Goal: Complete application form: Complete application form

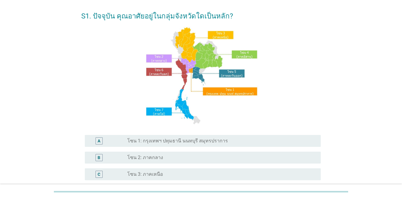
scroll to position [60, 0]
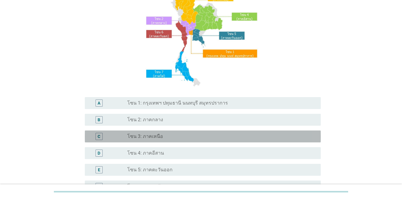
click at [157, 136] on label "โซน 3: ภาคเหนือ" at bounding box center [146, 136] width 36 height 6
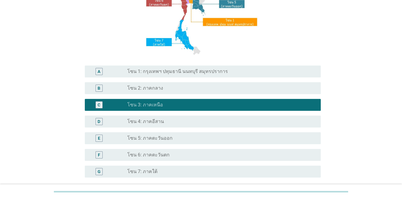
scroll to position [147, 0]
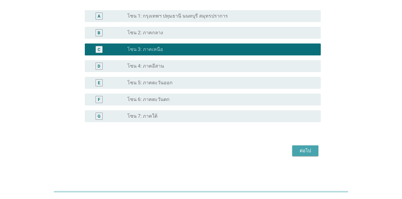
click at [302, 148] on div "ต่อไป" at bounding box center [305, 150] width 17 height 7
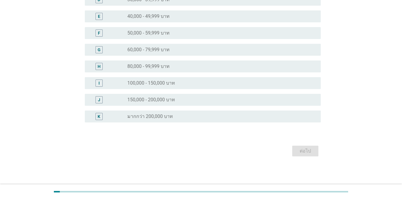
scroll to position [0, 0]
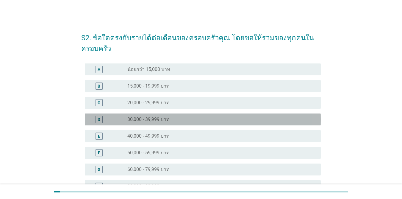
click at [150, 123] on div "radio_button_unchecked 30,000 - 39,999 บาท" at bounding box center [222, 119] width 189 height 7
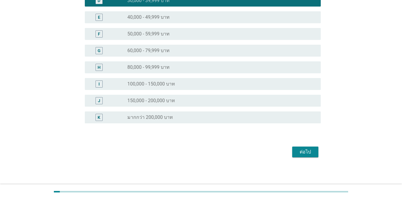
scroll to position [120, 0]
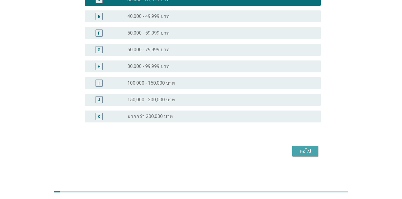
click at [300, 151] on div "ต่อไป" at bounding box center [305, 150] width 17 height 7
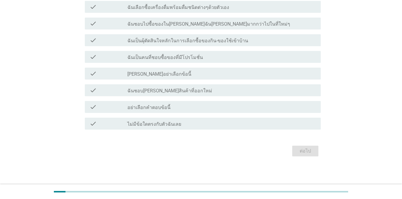
scroll to position [0, 0]
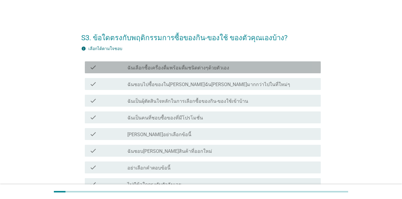
click at [141, 68] on label "ฉันเลือกซื้อเครื่องดื่มพร้อมดื่มชนิดต่างๆด้วยตัวเอง" at bounding box center [179, 68] width 102 height 6
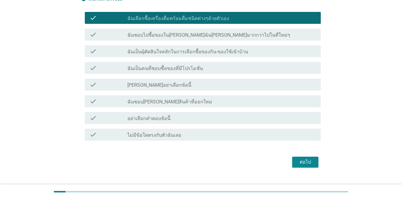
scroll to position [60, 0]
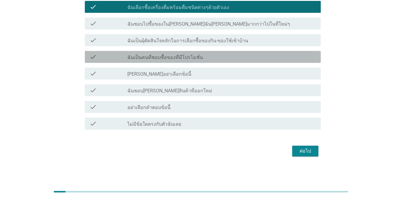
click at [179, 59] on label "ฉันเป็นคนที่ชอบซื้อของที่มีโปรโมชั่น" at bounding box center [166, 58] width 76 height 6
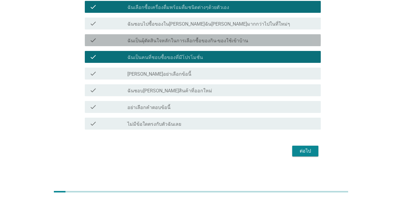
click at [180, 40] on label "ฉันเป็นผุ้ตัดสินใจหลักในการเลือกซื้อของกิน-ของใช้เข้าบ้าน" at bounding box center [188, 41] width 121 height 6
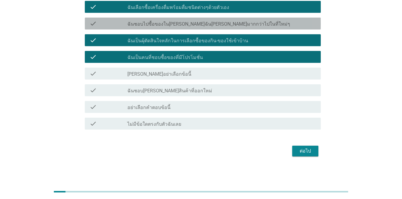
click at [153, 27] on div "check check_box_outline_blank ฉันชอบไปซื้อของใน[PERSON_NAME]ฉัน[PERSON_NAME]มาก…" at bounding box center [203, 24] width 236 height 12
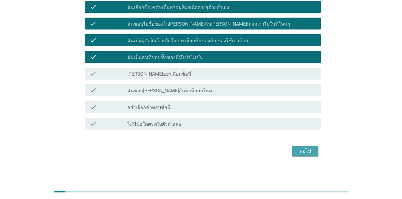
click at [296, 153] on button "ต่อไป" at bounding box center [306, 151] width 26 height 11
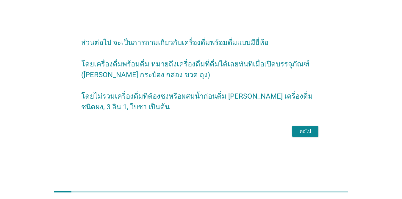
scroll to position [0, 0]
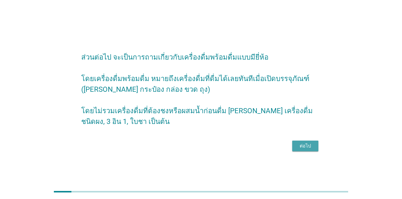
click at [296, 151] on button "ต่อไป" at bounding box center [306, 146] width 26 height 11
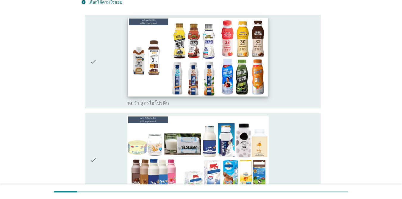
scroll to position [119, 0]
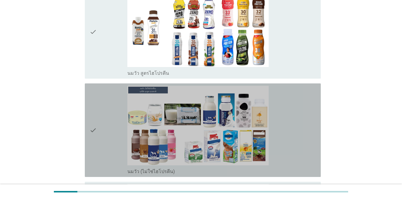
click at [92, 118] on icon "check" at bounding box center [93, 130] width 7 height 89
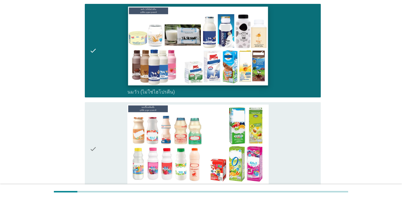
scroll to position [209, 0]
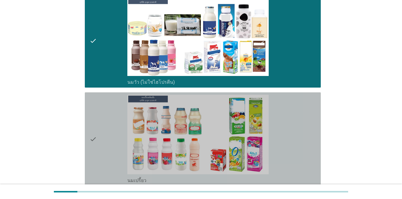
click at [94, 129] on icon "check" at bounding box center [93, 139] width 7 height 89
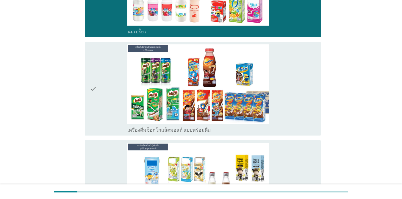
scroll to position [358, 0]
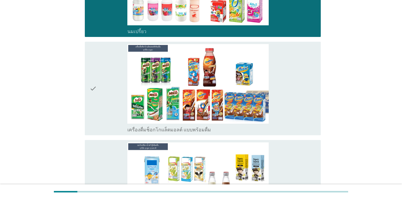
click at [91, 75] on icon "check" at bounding box center [93, 88] width 7 height 89
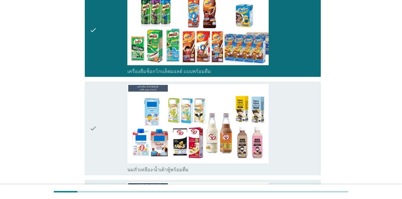
scroll to position [417, 0]
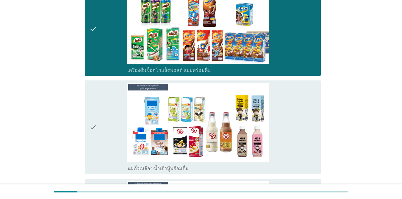
click at [92, 116] on icon "check" at bounding box center [93, 127] width 7 height 89
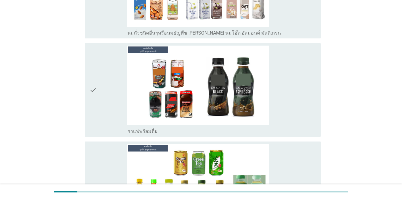
scroll to position [655, 0]
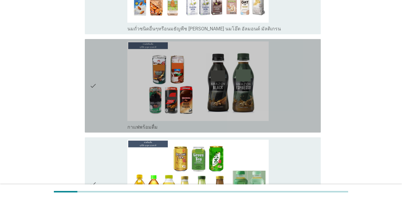
click at [93, 76] on icon "check" at bounding box center [93, 85] width 7 height 89
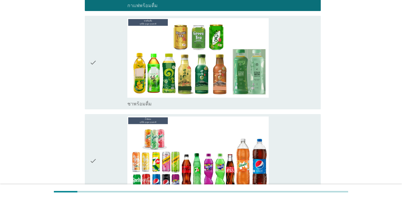
scroll to position [745, 0]
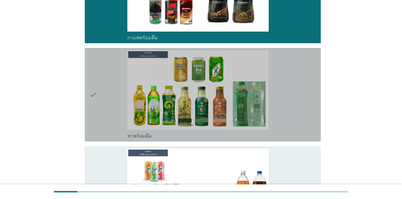
click at [91, 83] on icon "check" at bounding box center [93, 94] width 7 height 89
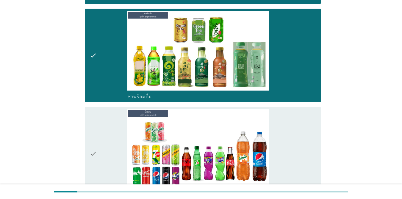
scroll to position [864, 0]
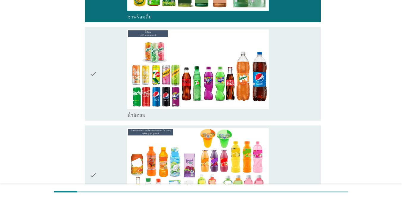
click at [95, 63] on icon "check" at bounding box center [93, 73] width 7 height 89
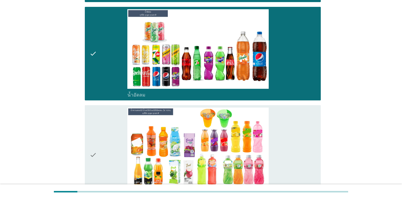
scroll to position [924, 0]
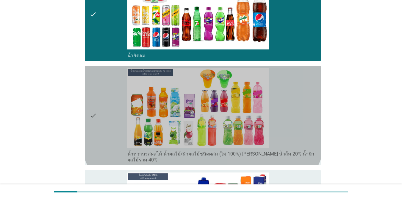
click at [93, 99] on icon "check" at bounding box center [93, 115] width 7 height 95
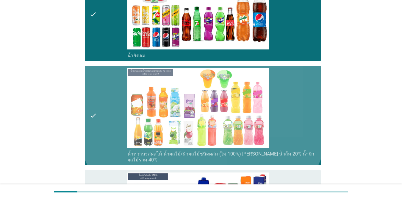
click at [93, 99] on icon "check" at bounding box center [93, 115] width 7 height 95
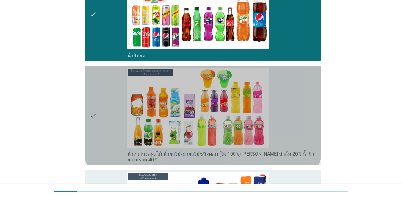
click at [93, 99] on icon "check" at bounding box center [93, 115] width 7 height 95
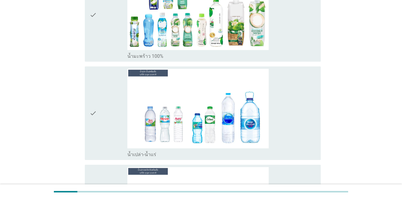
scroll to position [1430, 0]
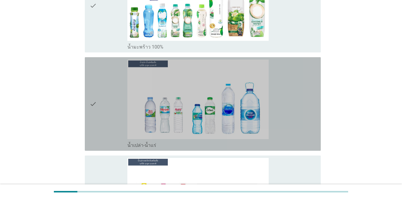
click at [92, 88] on icon "check" at bounding box center [93, 104] width 7 height 89
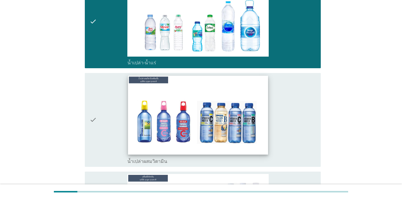
scroll to position [1609, 0]
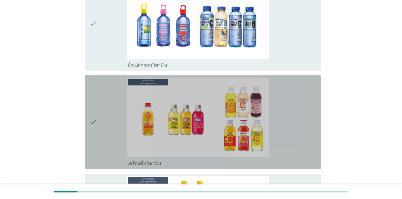
click at [92, 108] on icon "check" at bounding box center [93, 122] width 7 height 89
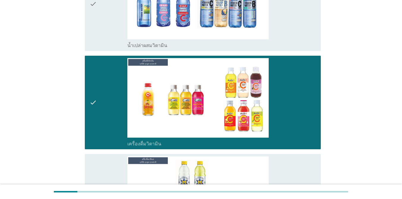
scroll to position [1728, 0]
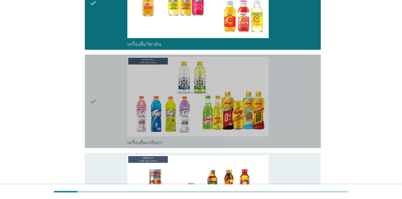
click at [97, 90] on div "check" at bounding box center [109, 101] width 38 height 89
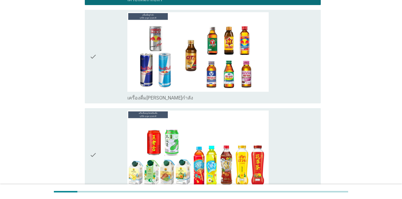
scroll to position [1877, 0]
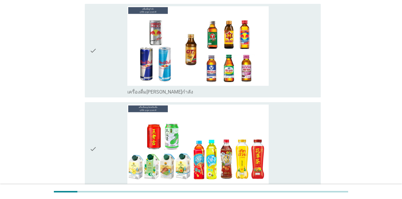
click at [98, 53] on div "check" at bounding box center [109, 50] width 38 height 89
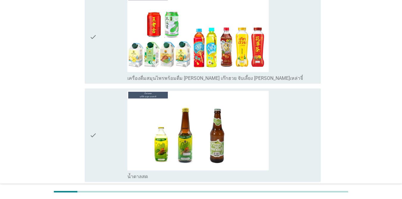
scroll to position [1996, 0]
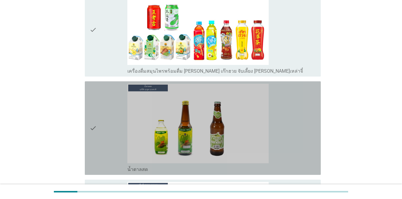
click at [103, 104] on div "check" at bounding box center [109, 128] width 38 height 89
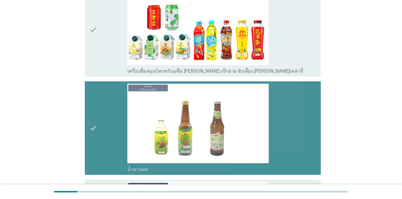
click at [103, 104] on div "check" at bounding box center [109, 128] width 38 height 89
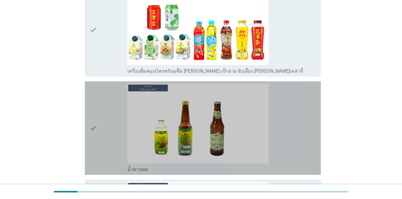
click at [103, 104] on div "check" at bounding box center [109, 128] width 38 height 89
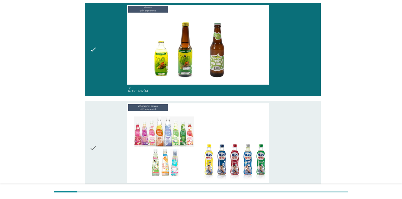
scroll to position [2175, 0]
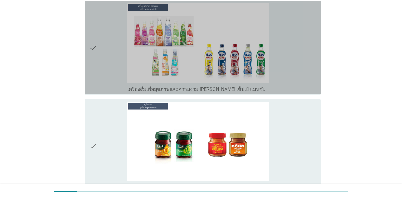
click at [95, 40] on icon "check" at bounding box center [93, 47] width 7 height 89
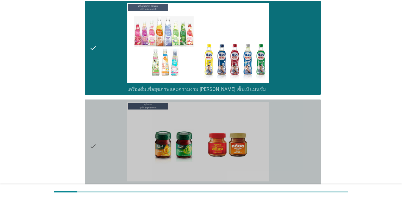
click at [94, 120] on icon "check" at bounding box center [93, 146] width 7 height 89
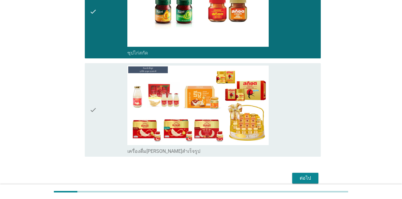
scroll to position [2320, 0]
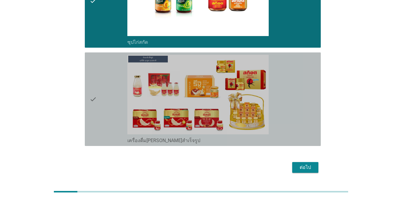
click at [103, 86] on div "check" at bounding box center [109, 99] width 38 height 89
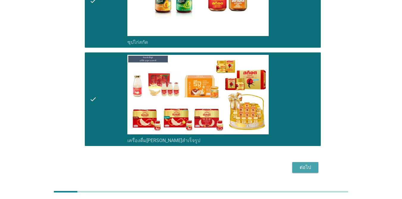
click at [301, 164] on div "ต่อไป" at bounding box center [305, 167] width 17 height 7
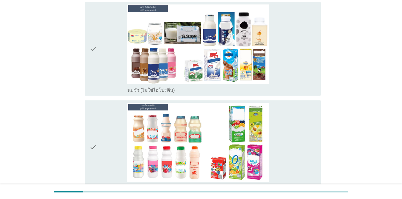
scroll to position [60, 0]
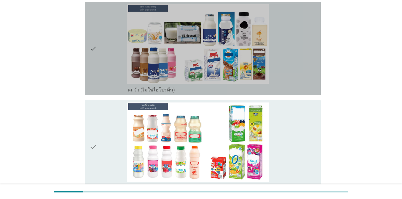
click at [96, 50] on icon "check" at bounding box center [93, 48] width 7 height 89
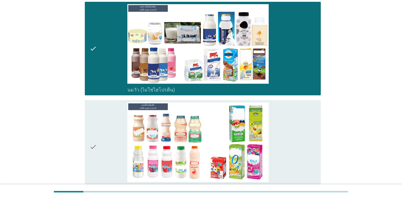
click at [98, 140] on div "check" at bounding box center [109, 146] width 38 height 89
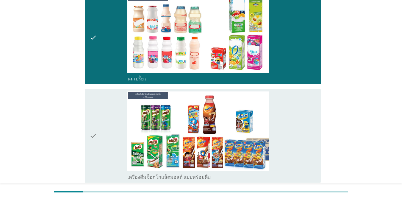
scroll to position [179, 0]
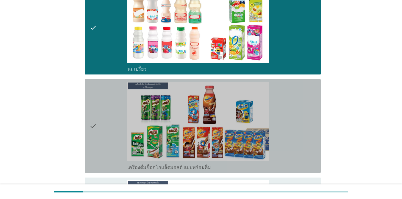
click at [100, 119] on div "check" at bounding box center [109, 126] width 38 height 89
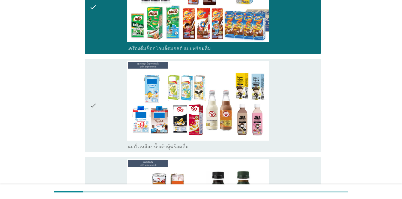
scroll to position [298, 0]
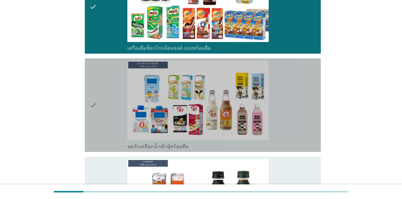
click at [100, 119] on div "check" at bounding box center [109, 105] width 38 height 89
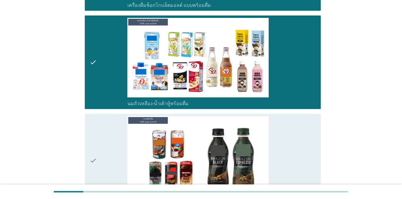
scroll to position [417, 0]
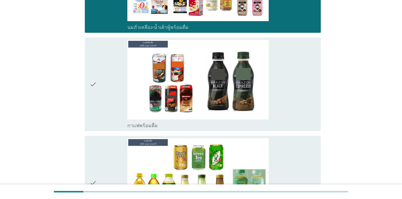
click at [99, 92] on div "check" at bounding box center [109, 84] width 38 height 89
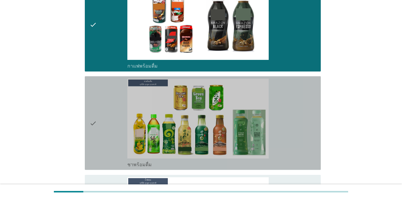
click at [107, 130] on div "check" at bounding box center [109, 123] width 38 height 89
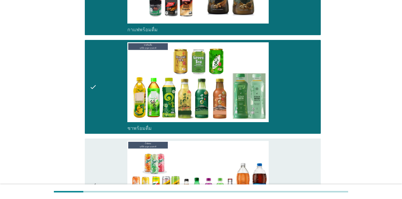
scroll to position [596, 0]
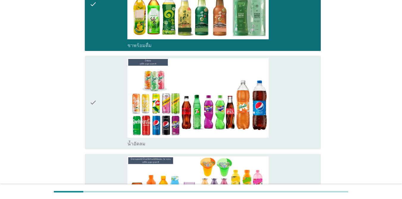
click at [103, 105] on div "check" at bounding box center [109, 102] width 38 height 89
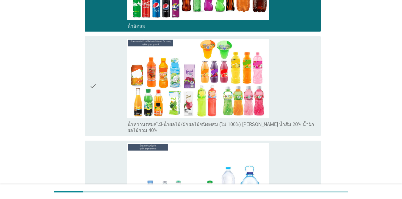
scroll to position [715, 0]
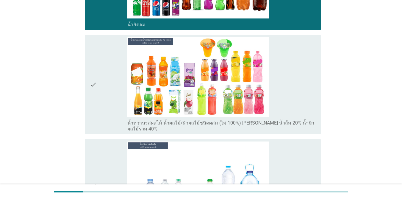
drag, startPoint x: 95, startPoint y: 83, endPoint x: 91, endPoint y: 72, distance: 12.1
click at [94, 83] on icon "check" at bounding box center [93, 84] width 7 height 95
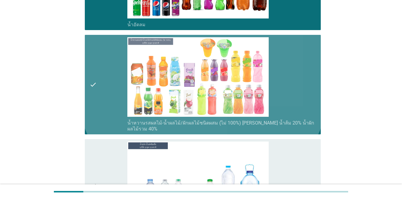
scroll to position [685, 0]
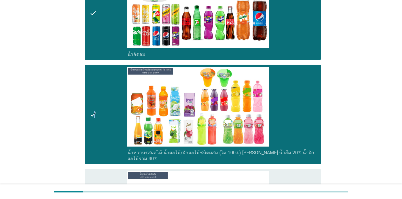
click at [96, 109] on icon "check" at bounding box center [93, 114] width 7 height 95
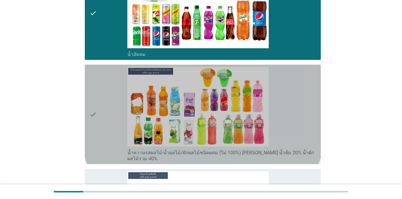
click at [96, 109] on icon "check" at bounding box center [93, 114] width 7 height 95
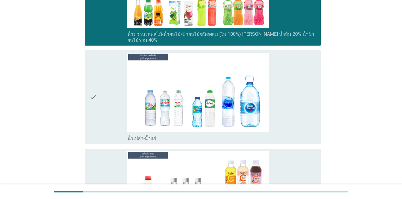
scroll to position [804, 0]
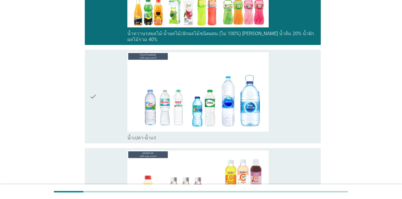
click at [94, 99] on icon "check" at bounding box center [93, 96] width 7 height 89
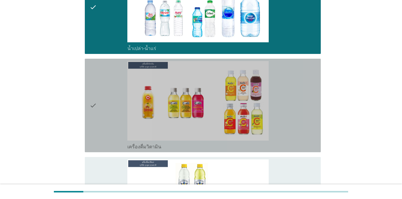
click at [94, 99] on icon "check" at bounding box center [93, 105] width 7 height 89
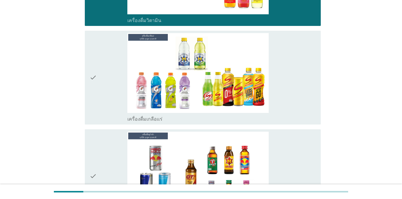
scroll to position [1043, 0]
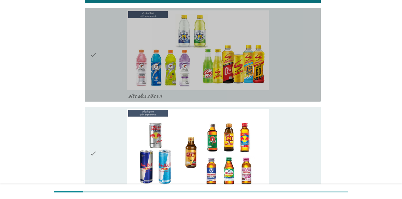
click at [93, 54] on icon "check" at bounding box center [93, 54] width 7 height 89
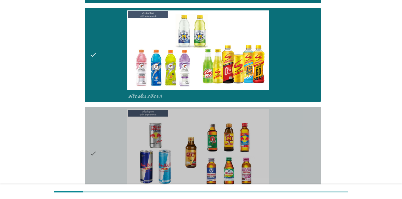
click at [92, 146] on icon "check" at bounding box center [93, 153] width 7 height 89
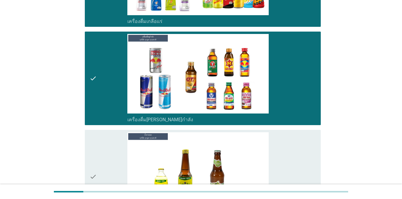
scroll to position [1132, 0]
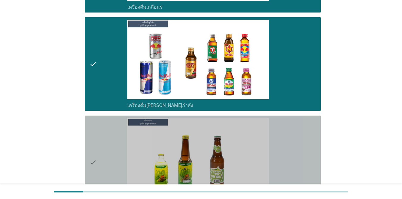
click at [93, 155] on icon "check" at bounding box center [93, 162] width 7 height 89
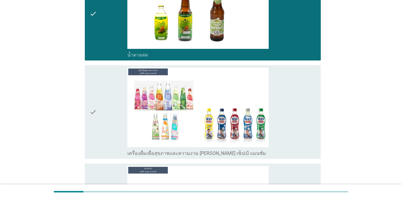
scroll to position [1281, 0]
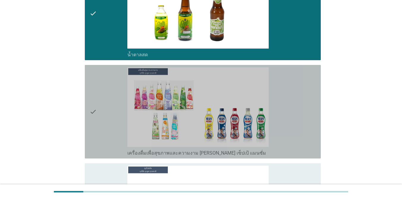
click at [96, 106] on icon "check" at bounding box center [93, 111] width 7 height 89
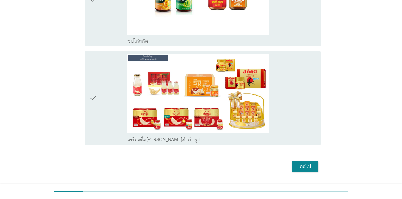
scroll to position [1501, 0]
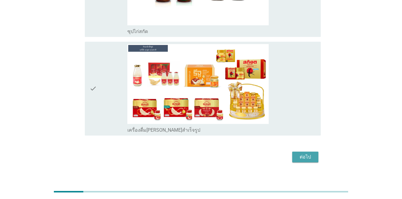
click at [310, 153] on div "ต่อไป" at bounding box center [305, 156] width 17 height 7
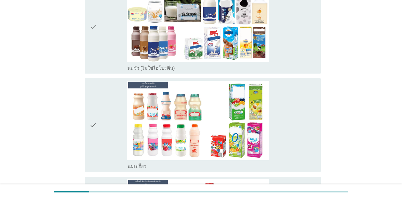
scroll to position [89, 0]
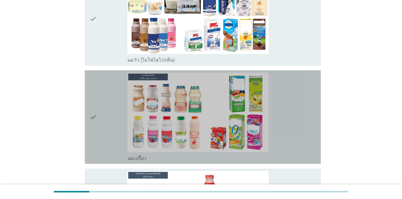
click at [93, 117] on icon "check" at bounding box center [93, 117] width 7 height 89
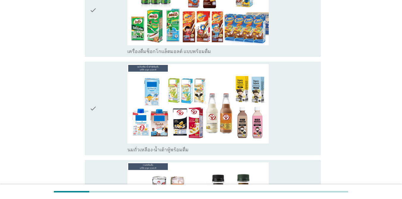
scroll to position [298, 0]
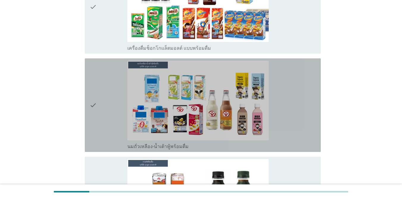
click at [93, 118] on icon "check" at bounding box center [93, 105] width 7 height 89
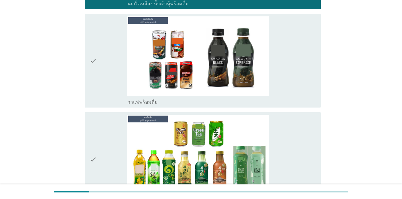
scroll to position [447, 0]
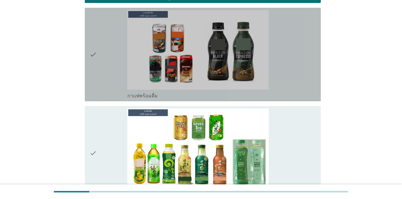
click at [96, 65] on icon "check" at bounding box center [93, 54] width 7 height 89
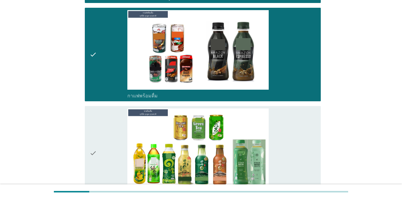
click at [103, 140] on div "check" at bounding box center [109, 152] width 38 height 89
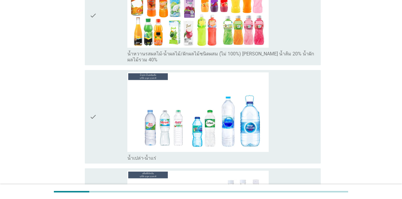
scroll to position [804, 0]
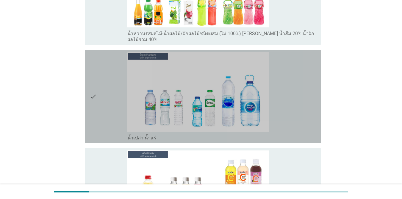
click at [98, 94] on div "check" at bounding box center [109, 96] width 38 height 89
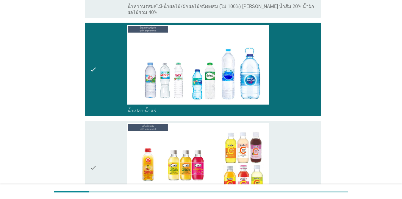
scroll to position [894, 0]
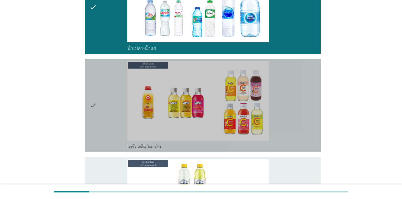
click at [97, 95] on icon "check" at bounding box center [93, 105] width 7 height 89
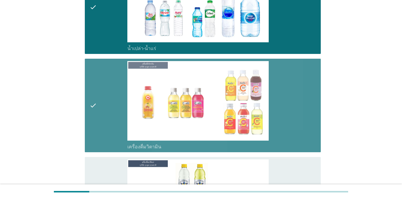
click at [97, 95] on icon "check" at bounding box center [93, 105] width 7 height 89
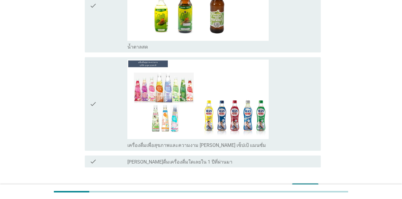
scroll to position [1291, 0]
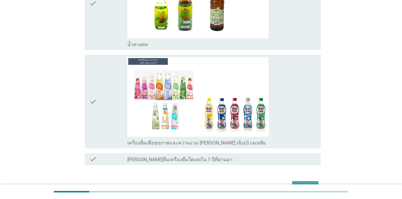
click at [300, 183] on div "ต่อไป" at bounding box center [305, 186] width 17 height 7
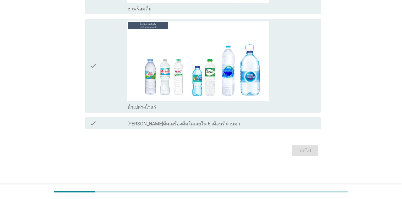
scroll to position [0, 0]
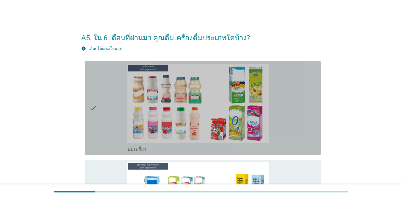
click at [94, 105] on icon "check" at bounding box center [93, 108] width 7 height 89
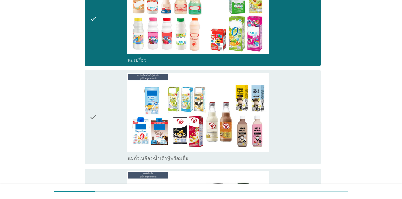
click at [96, 111] on icon "check" at bounding box center [93, 117] width 7 height 89
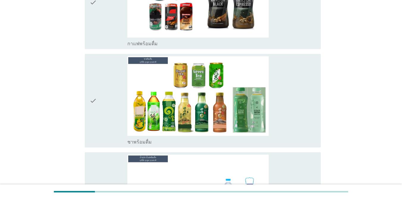
scroll to position [328, 0]
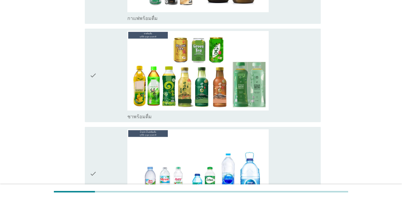
click at [100, 89] on div "check" at bounding box center [109, 75] width 38 height 89
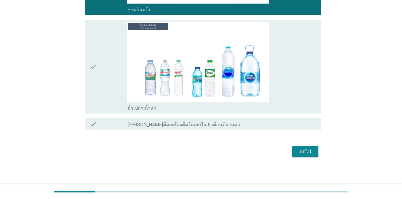
scroll to position [436, 0]
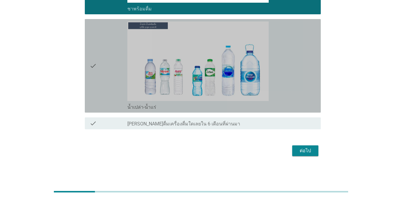
click at [101, 87] on div "check" at bounding box center [109, 65] width 38 height 89
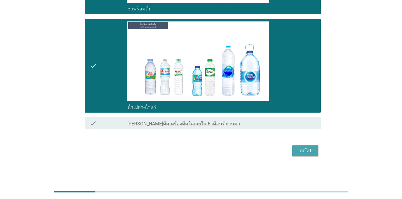
click at [315, 151] on button "ต่อไป" at bounding box center [306, 150] width 26 height 11
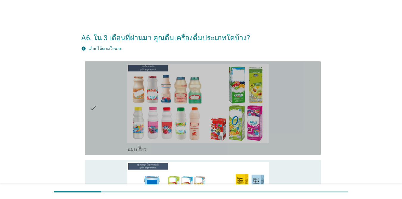
click at [96, 107] on icon "check" at bounding box center [93, 108] width 7 height 89
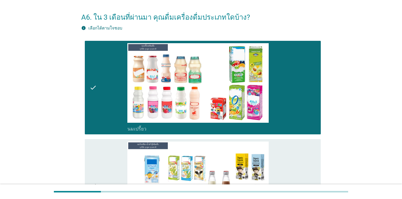
scroll to position [60, 0]
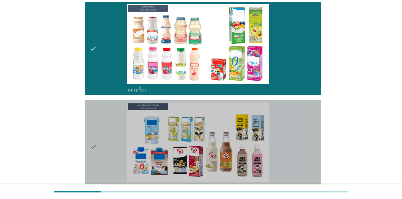
click at [100, 142] on div "check" at bounding box center [109, 146] width 38 height 89
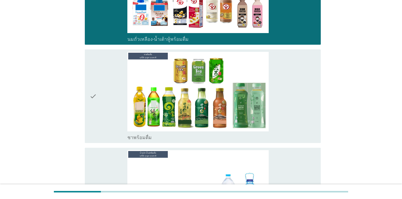
click at [99, 107] on div "check" at bounding box center [109, 96] width 38 height 89
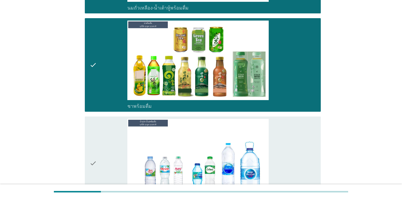
scroll to position [328, 0]
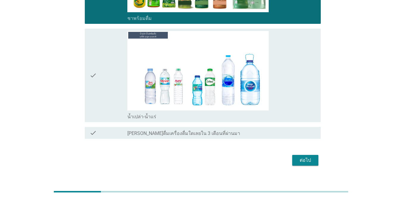
click at [98, 93] on div "check" at bounding box center [109, 75] width 38 height 89
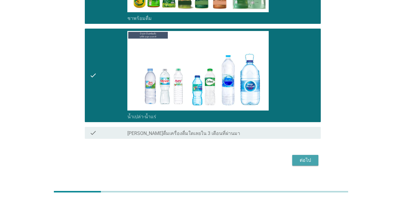
click at [295, 158] on button "ต่อไป" at bounding box center [306, 160] width 26 height 11
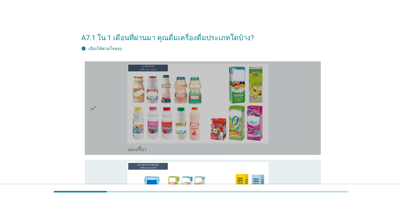
click at [101, 106] on div "check" at bounding box center [109, 108] width 38 height 89
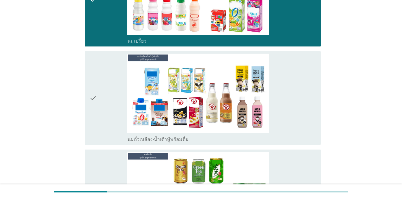
scroll to position [119, 0]
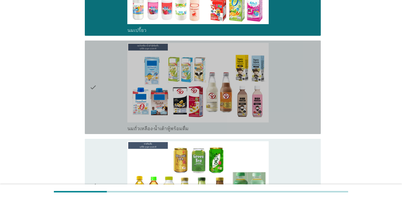
click at [103, 97] on div "check" at bounding box center [109, 87] width 38 height 89
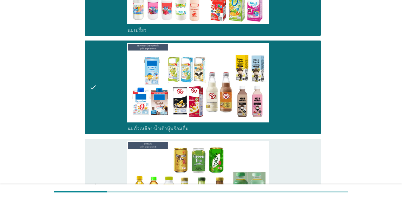
click at [105, 154] on div "check" at bounding box center [109, 185] width 38 height 89
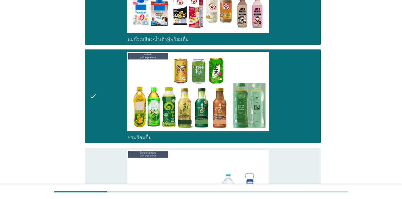
scroll to position [238, 0]
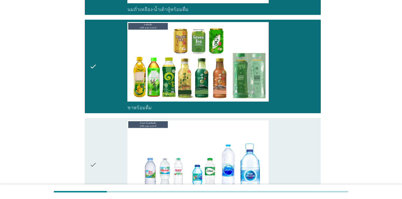
click at [111, 148] on div "check" at bounding box center [109, 164] width 38 height 89
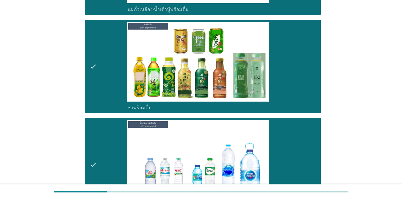
scroll to position [337, 0]
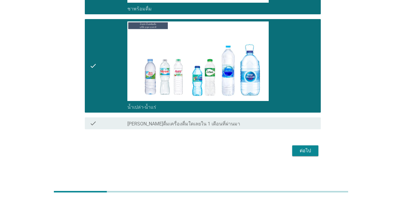
click at [310, 156] on button "ต่อไป" at bounding box center [306, 150] width 26 height 11
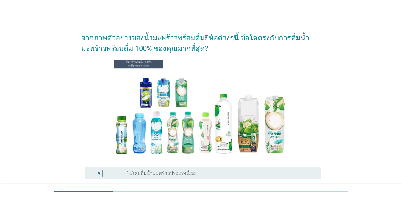
scroll to position [30, 0]
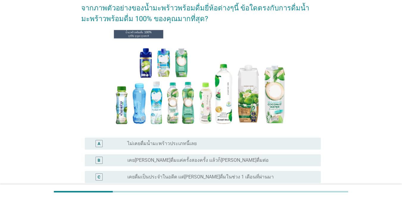
click at [333, 127] on div "จากภาพตัวอย่างของน้ำมะพร้าวพร้อมดื่มยี่ห้อต่างๆนี้ ข้อใดตรงกับการดื่มน้ำมะพร้าว…" at bounding box center [201, 124] width 374 height 265
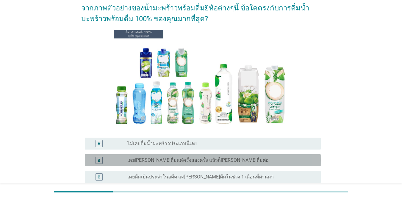
click at [216, 159] on div "radio_button_unchecked เคย[PERSON_NAME]ดื่มแค่ครั้งสองครั้ง แล้วก็[PERSON_NAME]…" at bounding box center [220, 160] width 184 height 6
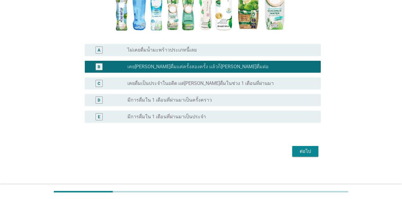
scroll to position [124, 0]
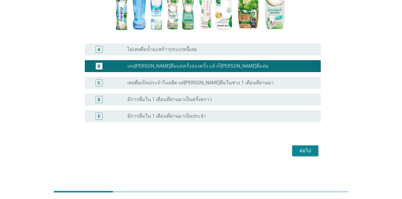
click at [300, 150] on div "ต่อไป" at bounding box center [305, 150] width 17 height 7
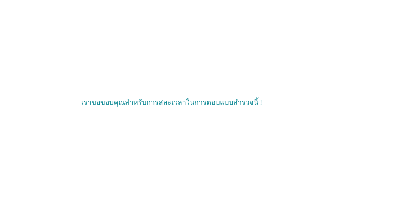
scroll to position [0, 0]
